Goal: Find contact information: Find contact information

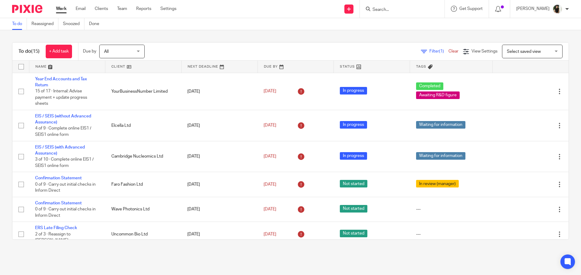
click at [391, 10] on input "Search" at bounding box center [399, 9] width 54 height 5
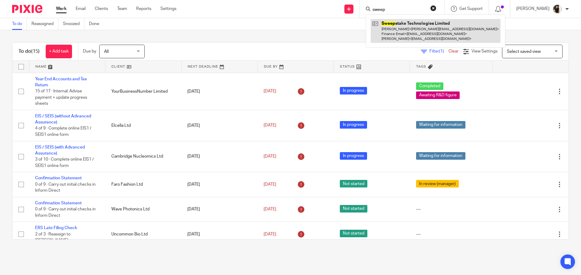
type input "sweep"
click at [402, 29] on link at bounding box center [435, 31] width 130 height 24
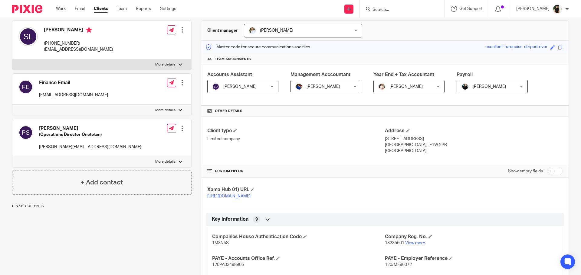
scroll to position [121, 0]
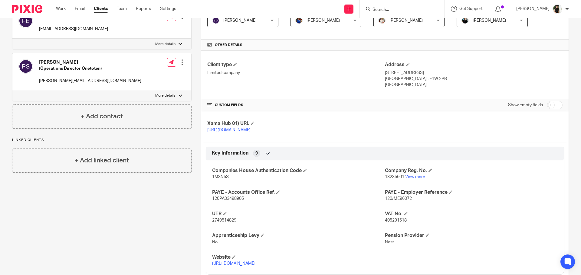
click at [221, 221] on span "2749514829" at bounding box center [224, 221] width 24 height 4
copy span "2749514829"
click at [405, 178] on link "View more" at bounding box center [415, 177] width 20 height 4
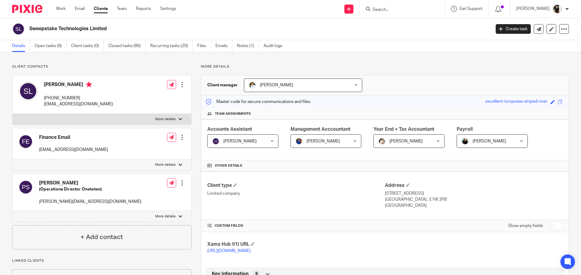
click at [57, 106] on p "[EMAIL_ADDRESS][DOMAIN_NAME]" at bounding box center [78, 104] width 69 height 6
copy div "[EMAIL_ADDRESS][DOMAIN_NAME]"
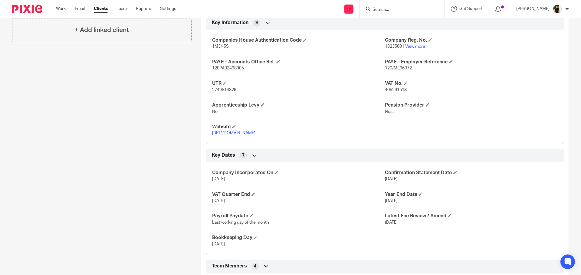
scroll to position [363, 0]
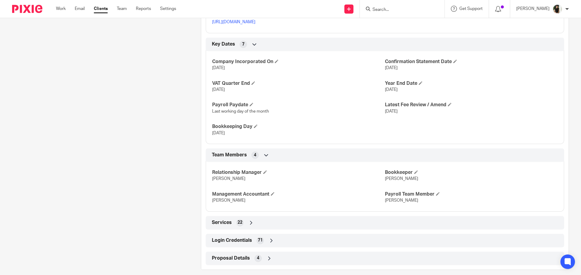
click at [244, 20] on link "https://www.plucky.com/" at bounding box center [233, 22] width 43 height 4
